Goal: Navigation & Orientation: Find specific page/section

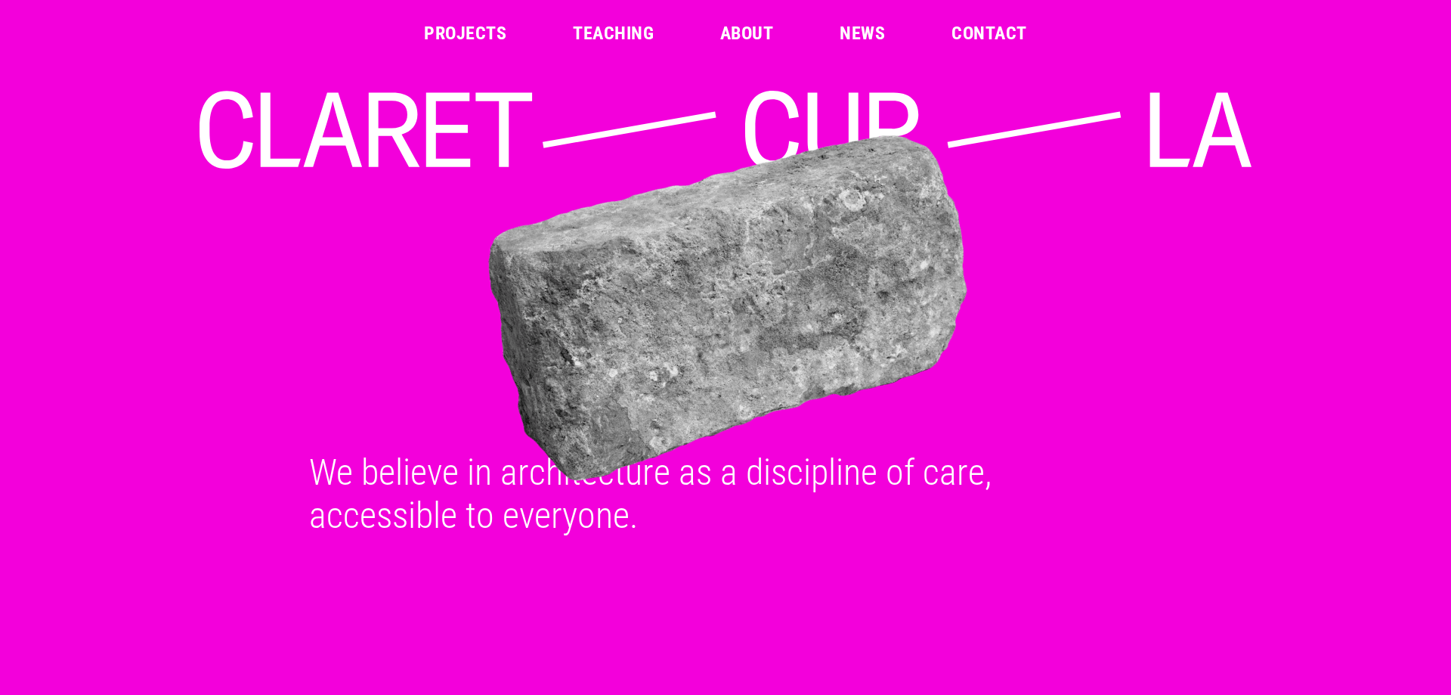
click at [486, 32] on link "Projects" at bounding box center [465, 33] width 82 height 18
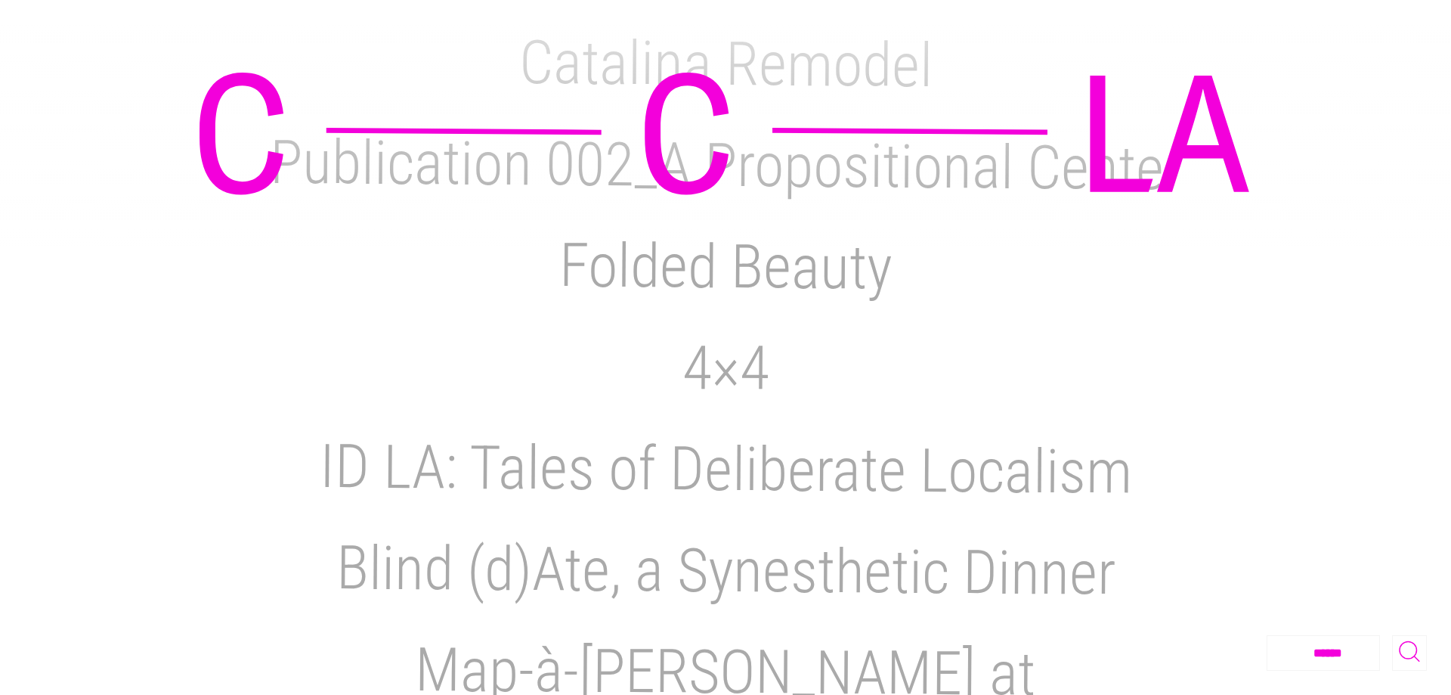
scroll to position [1257, 0]
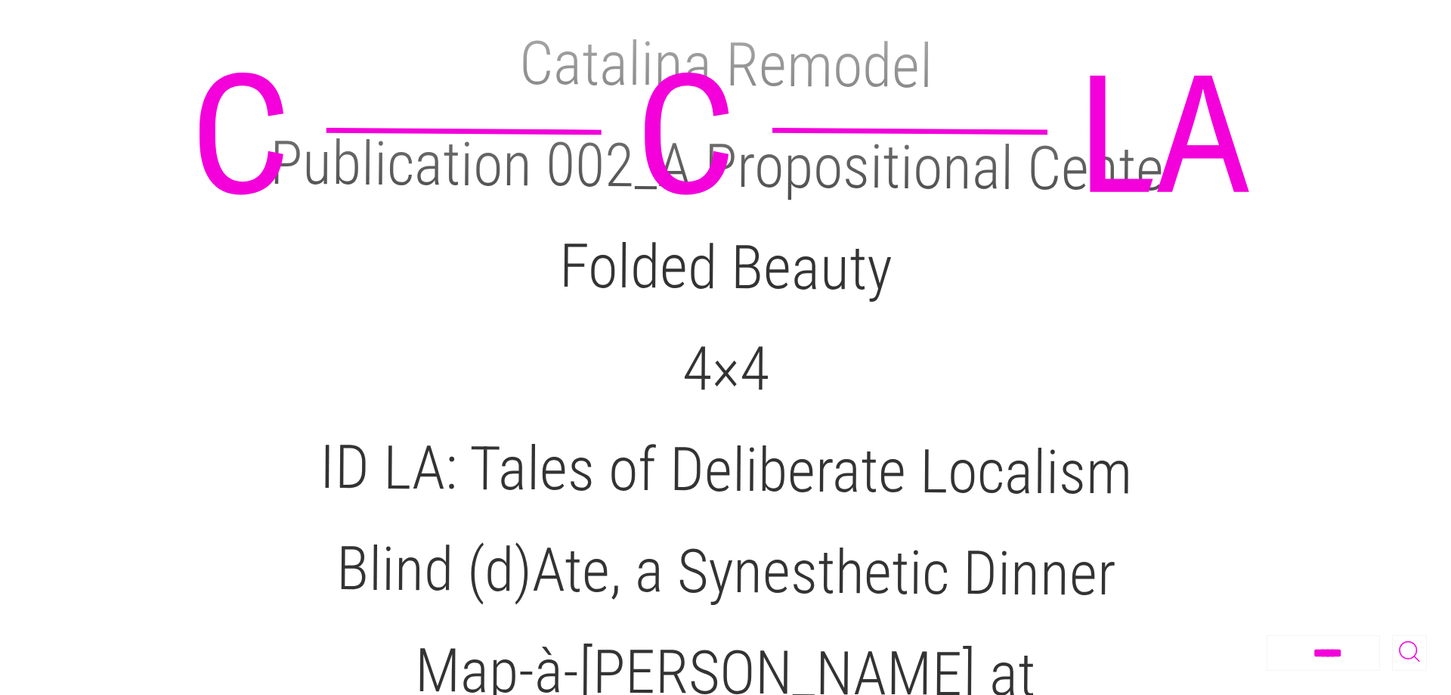
click at [818, 312] on ul "[PERSON_NAME] A. [PERSON_NAME] Sun Villa:[DATE]-[DATE] [PERSON_NAME]’s Place Bl…" at bounding box center [725, 352] width 1088 height 2787
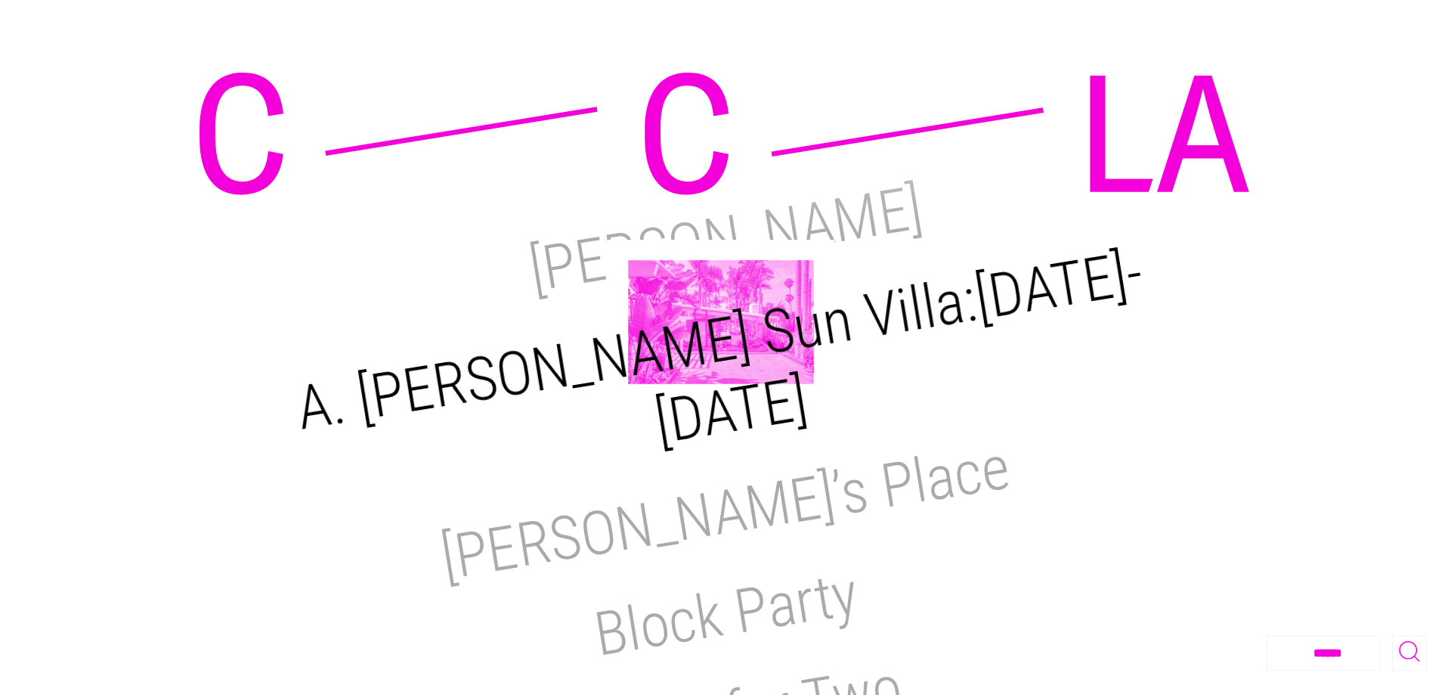
scroll to position [0, 0]
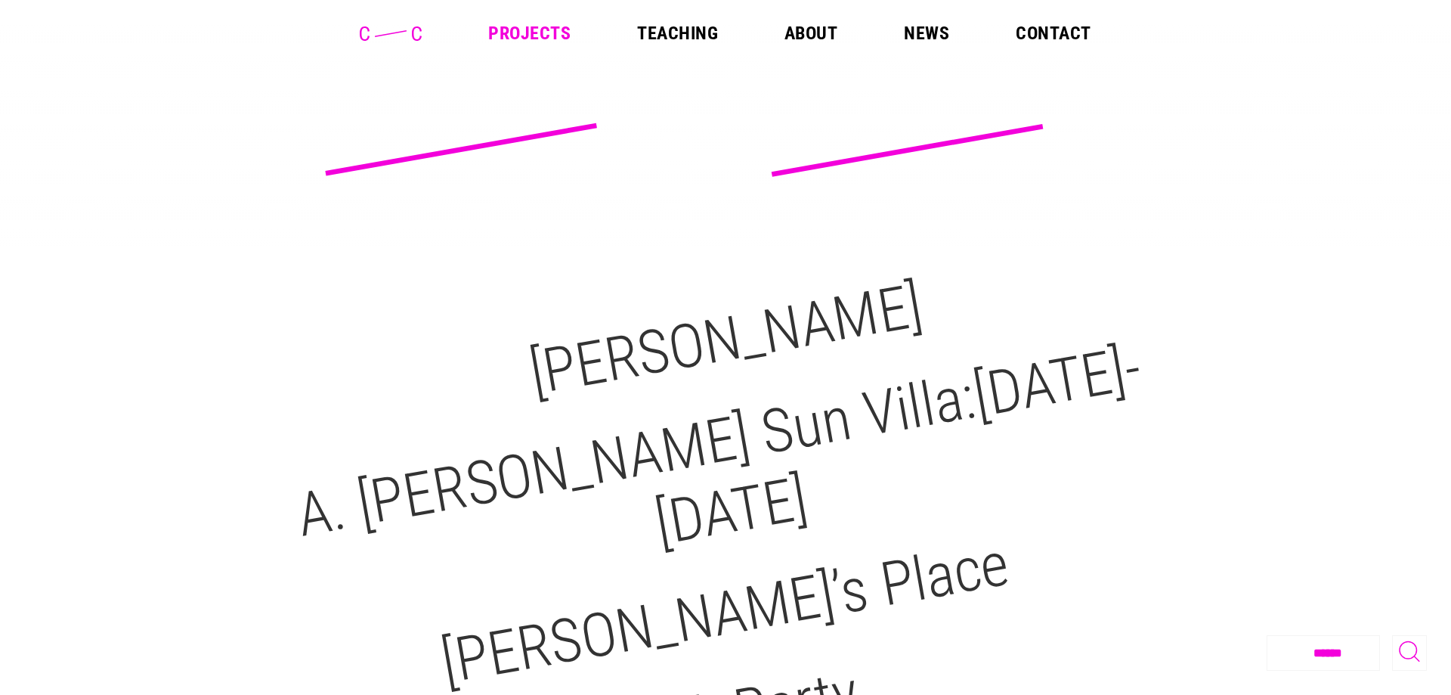
click at [808, 31] on link "About" at bounding box center [810, 33] width 53 height 18
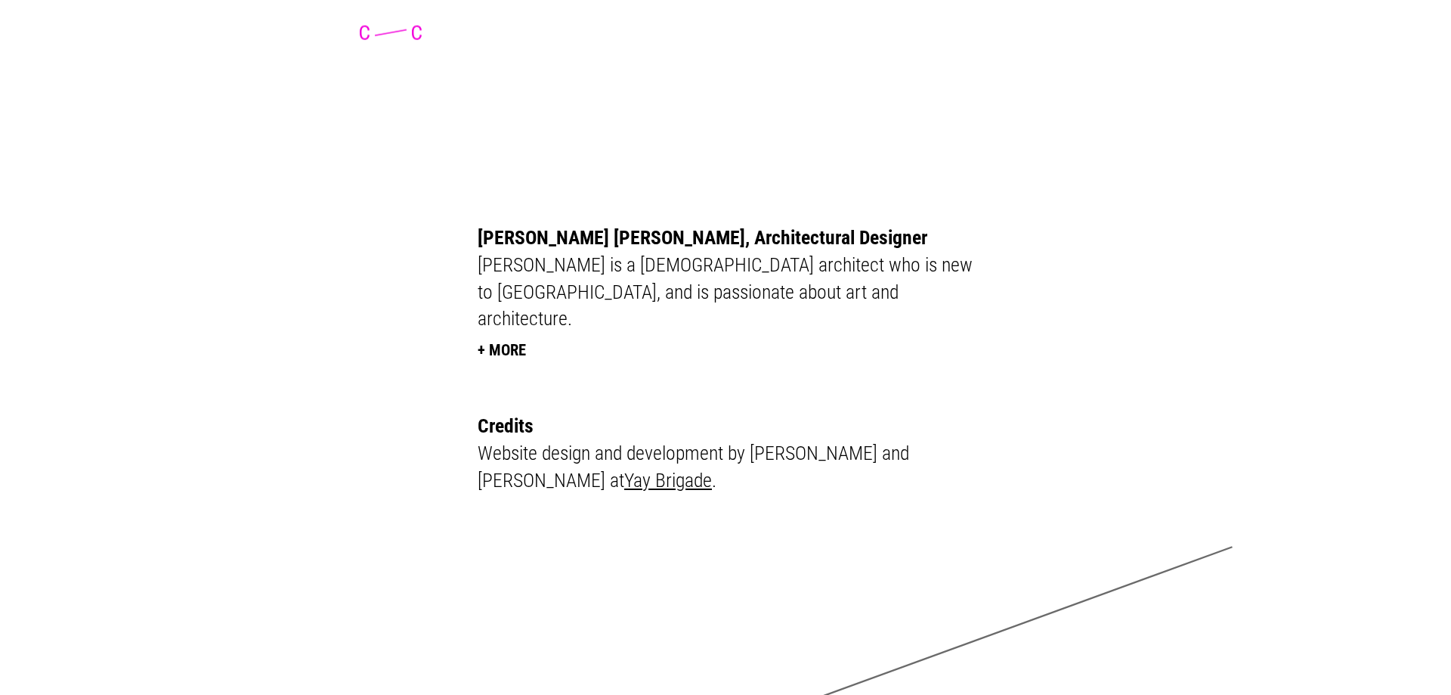
scroll to position [3981, 0]
